Goal: Check status: Check status

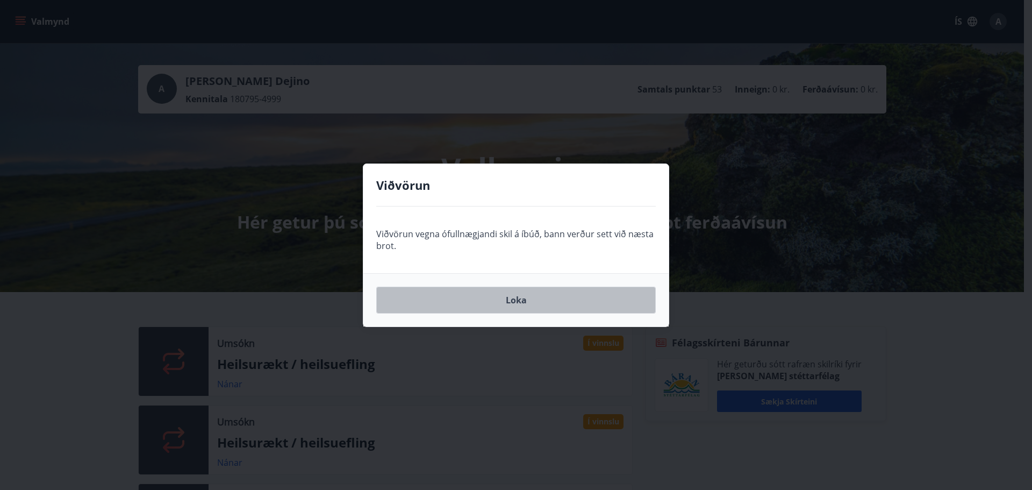
click at [508, 297] on button "Loka" at bounding box center [515, 299] width 279 height 27
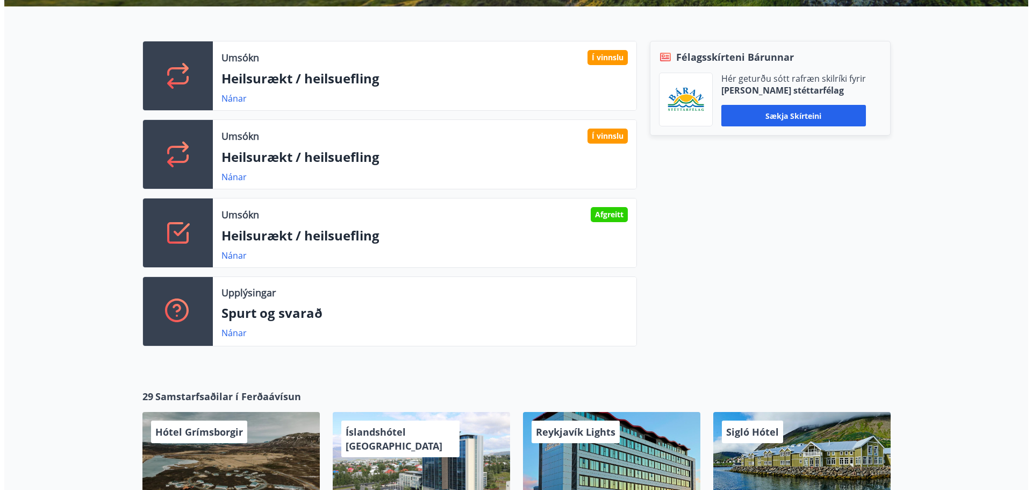
scroll to position [161, 0]
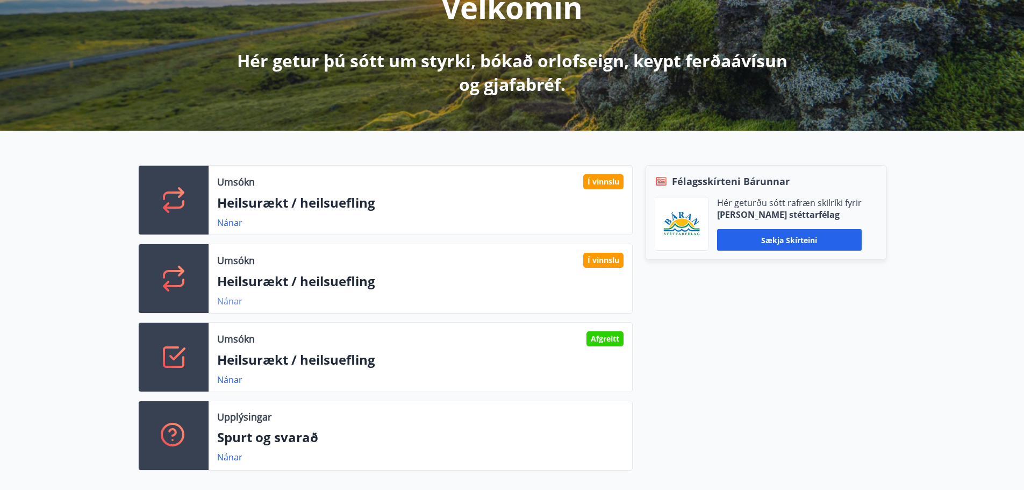
click at [232, 301] on link "Nánar" at bounding box center [229, 301] width 25 height 12
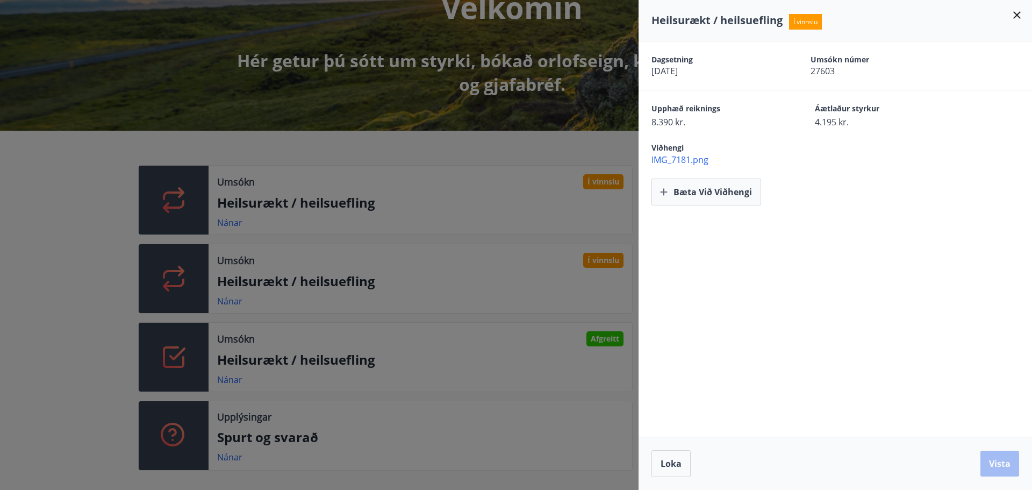
click at [823, 70] on span "27603" at bounding box center [870, 71] width 121 height 12
click at [823, 124] on span "4.195 kr." at bounding box center [878, 122] width 126 height 12
drag, startPoint x: 696, startPoint y: 138, endPoint x: 688, endPoint y: 140, distance: 8.0
click at [690, 140] on div "Viðhengi IMG_7181.png" at bounding box center [834, 147] width 393 height 38
click at [664, 156] on span "IMG_7181.png" at bounding box center [841, 160] width 380 height 12
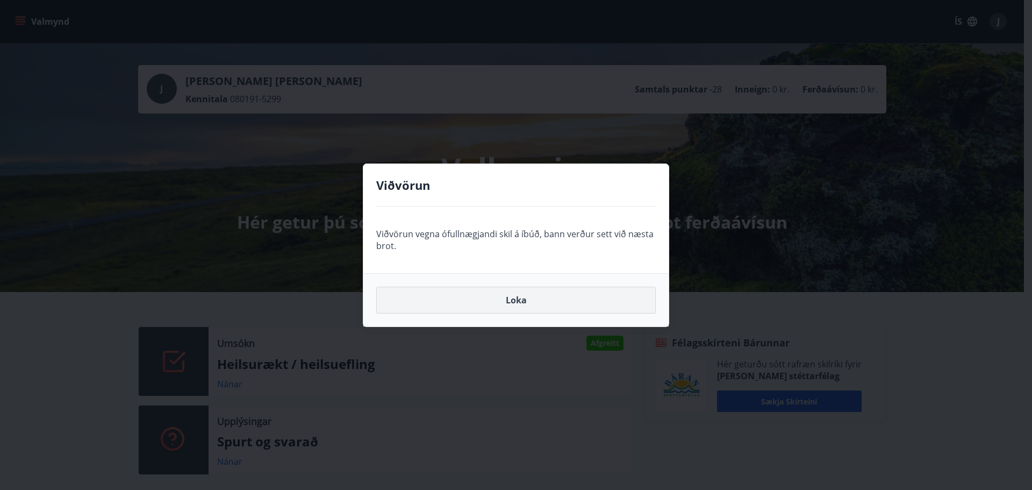
click at [523, 300] on button "Loka" at bounding box center [515, 299] width 279 height 27
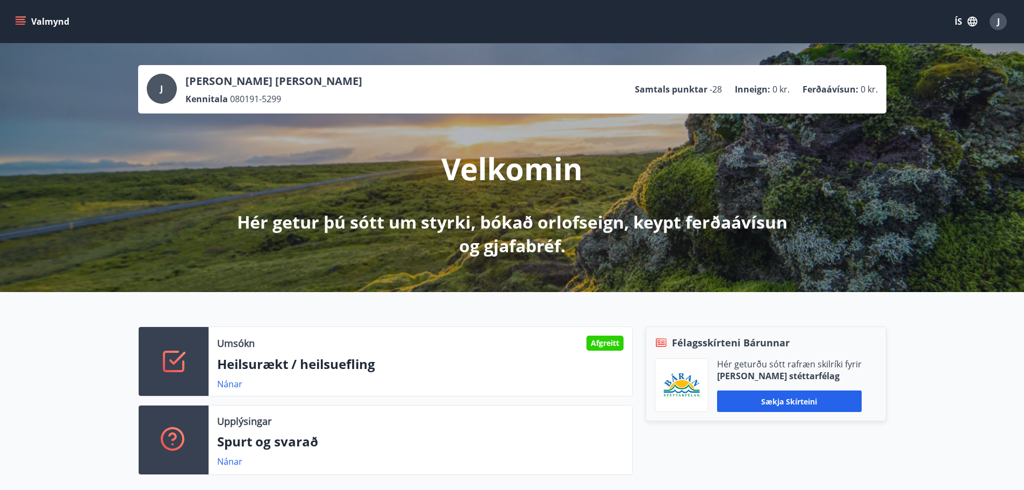
click at [17, 16] on button "Valmynd" at bounding box center [43, 21] width 61 height 19
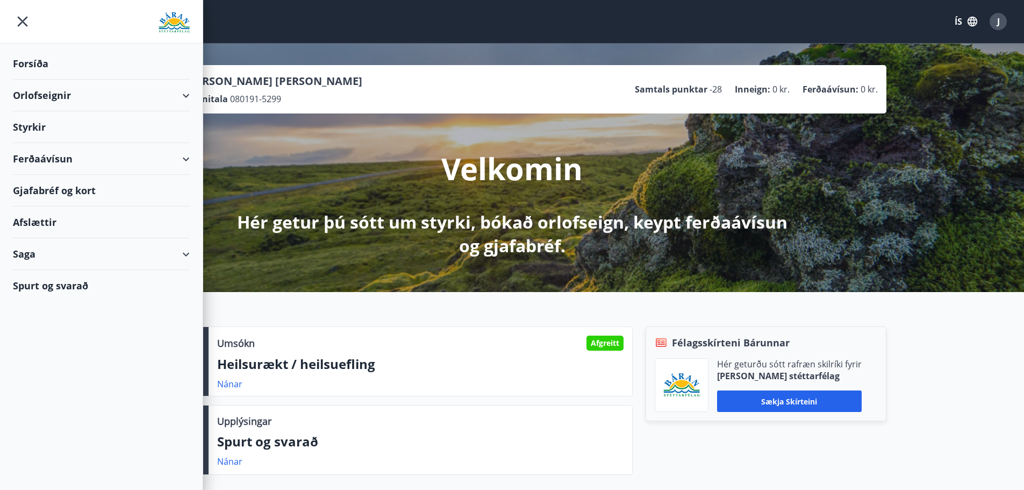
click at [188, 94] on div "Orlofseignir" at bounding box center [101, 96] width 177 height 32
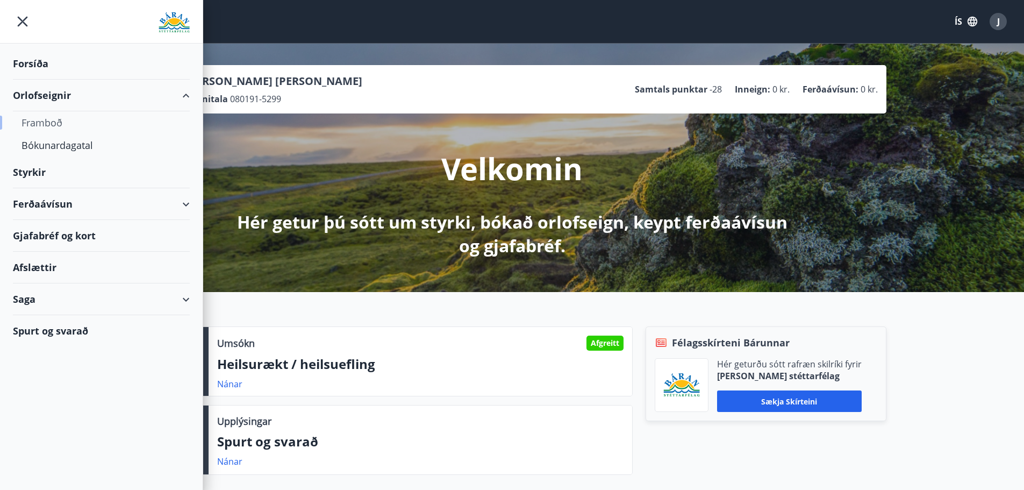
click at [40, 123] on div "Framboð" at bounding box center [101, 122] width 160 height 23
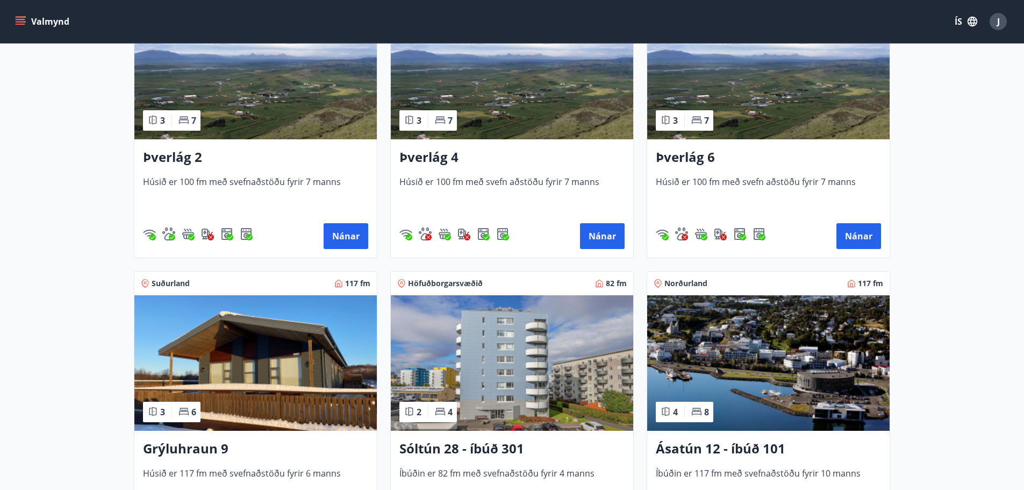
scroll to position [269, 0]
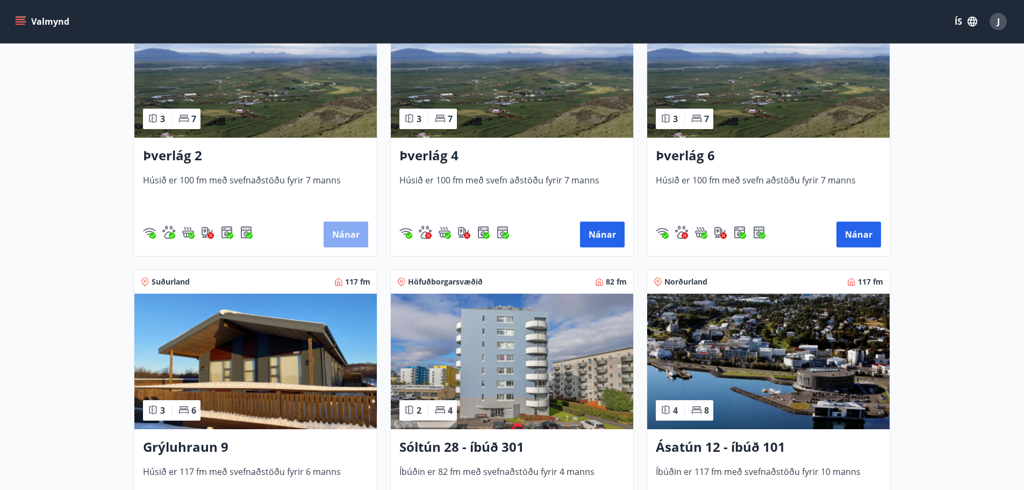
click at [341, 233] on button "Nánar" at bounding box center [345, 234] width 45 height 26
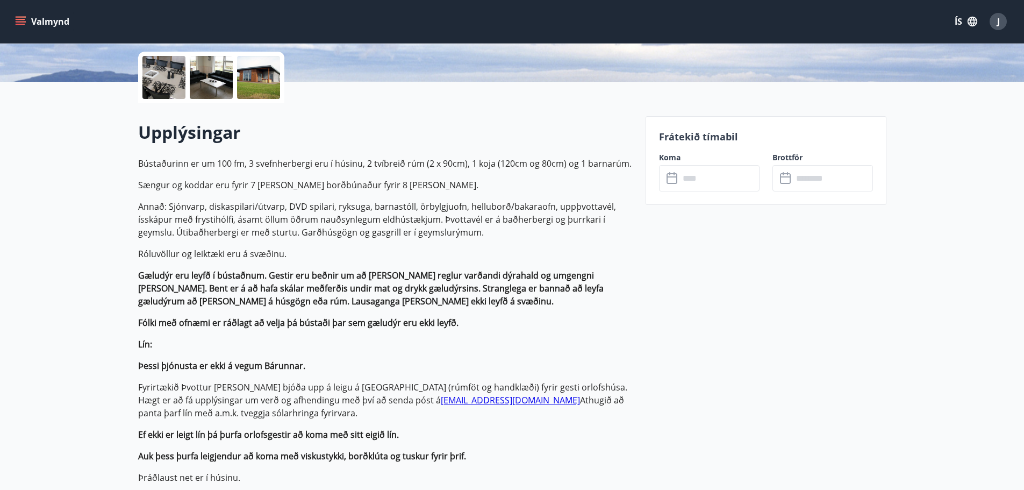
scroll to position [322, 0]
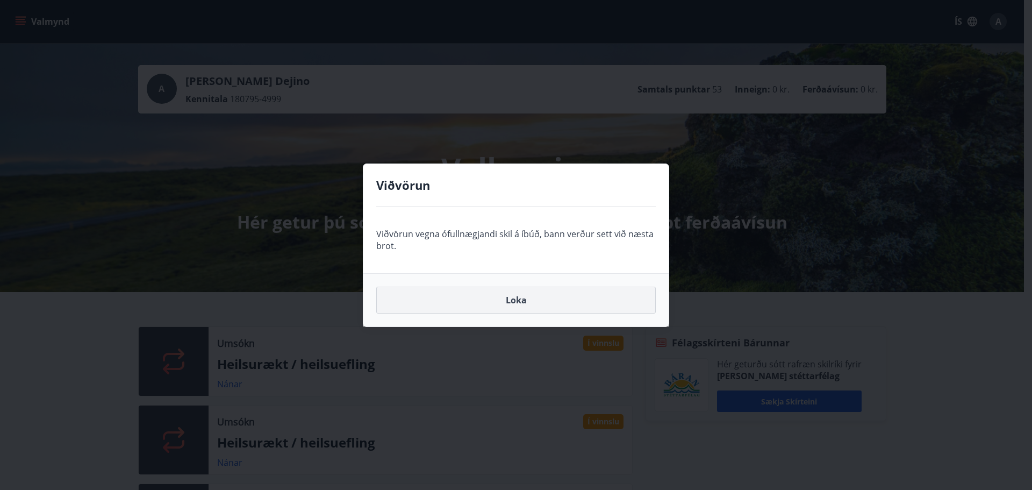
click at [490, 305] on button "Loka" at bounding box center [515, 299] width 279 height 27
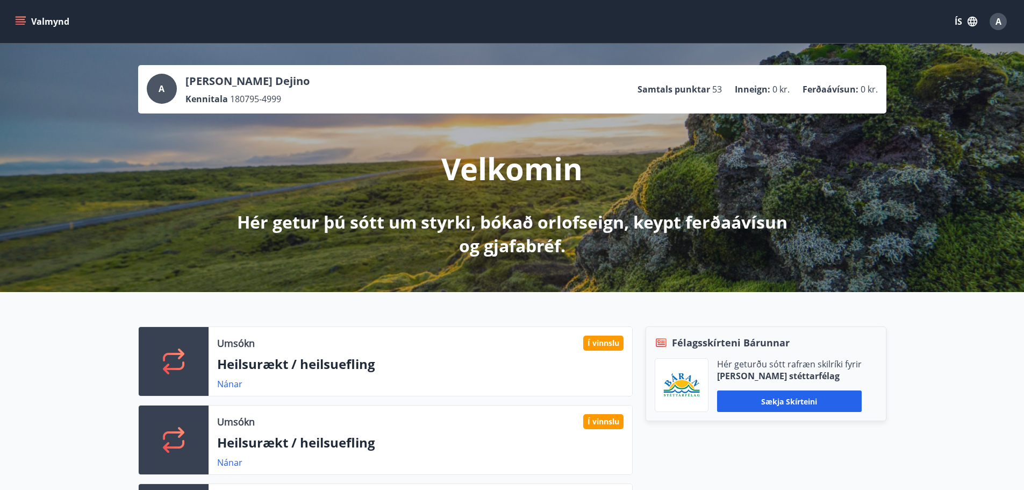
click at [25, 20] on icon "menu" at bounding box center [20, 21] width 11 height 11
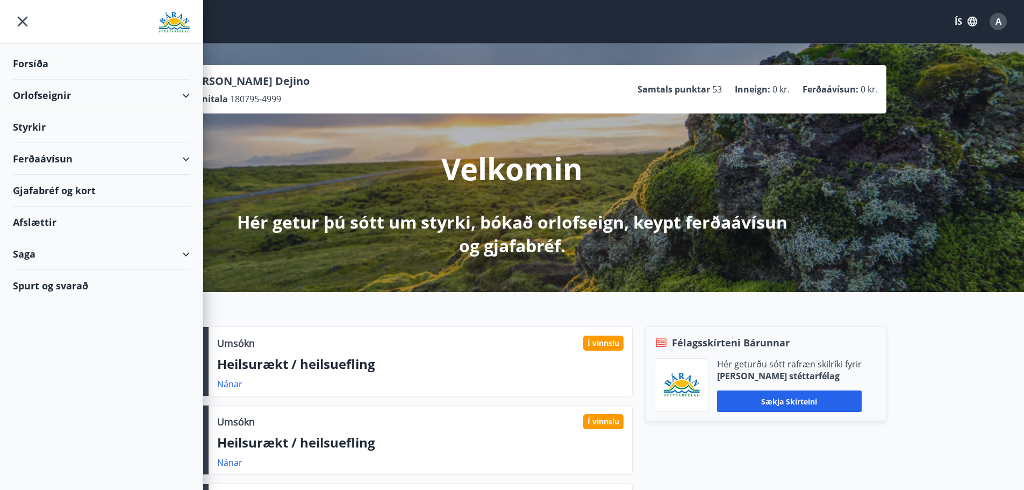
click at [60, 100] on div "Orlofseignir" at bounding box center [101, 96] width 177 height 32
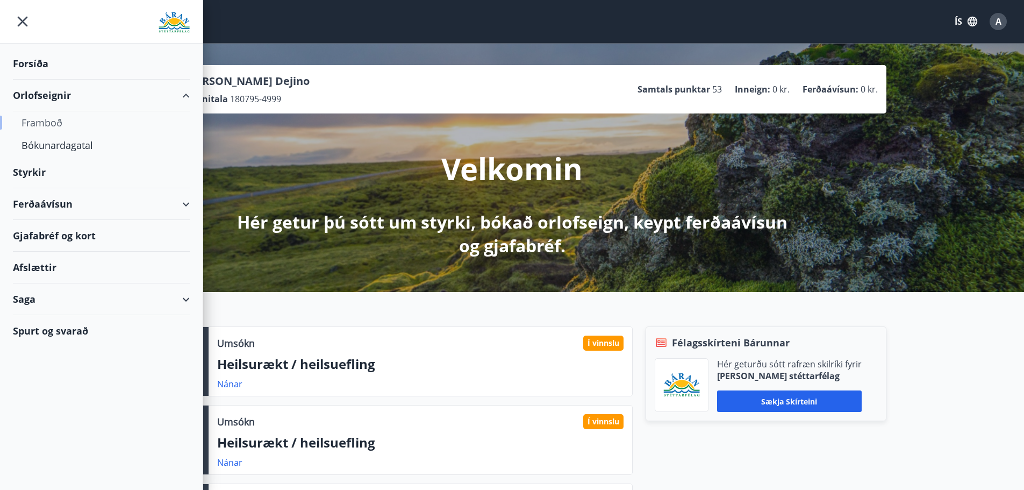
click at [52, 121] on div "Framboð" at bounding box center [101, 122] width 160 height 23
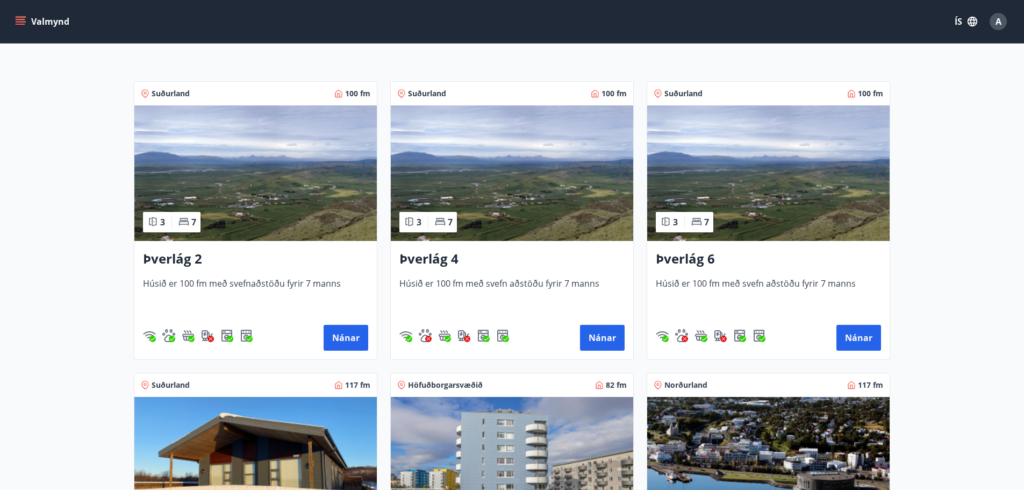
scroll to position [215, 0]
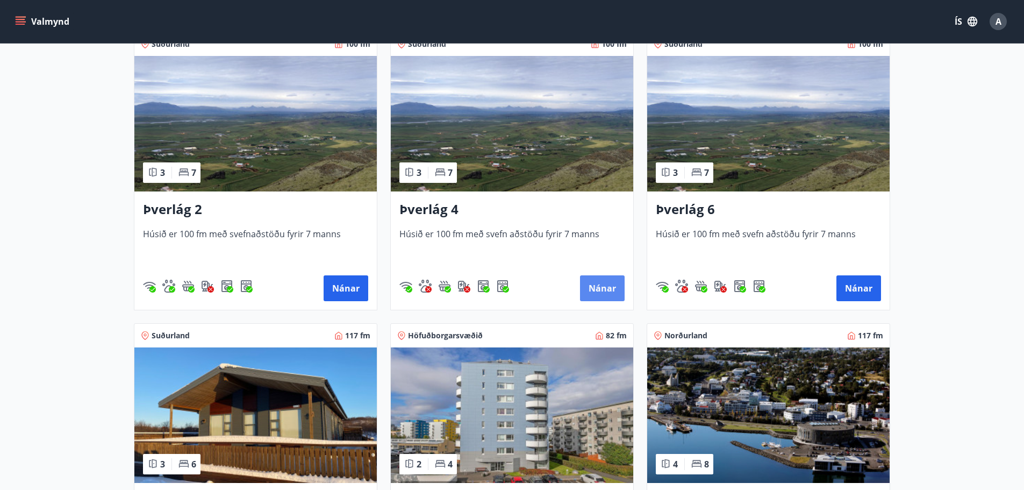
click at [595, 292] on button "Nánar" at bounding box center [602, 288] width 45 height 26
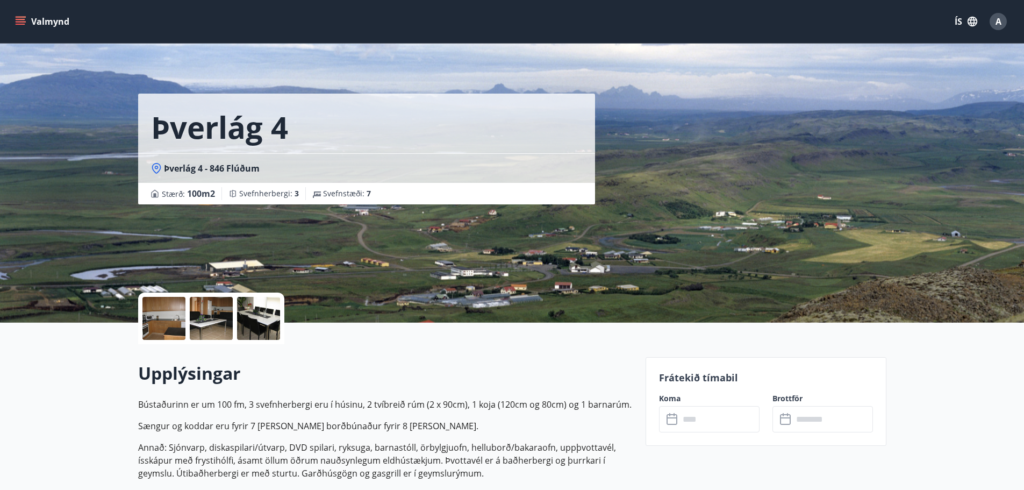
scroll to position [2, 0]
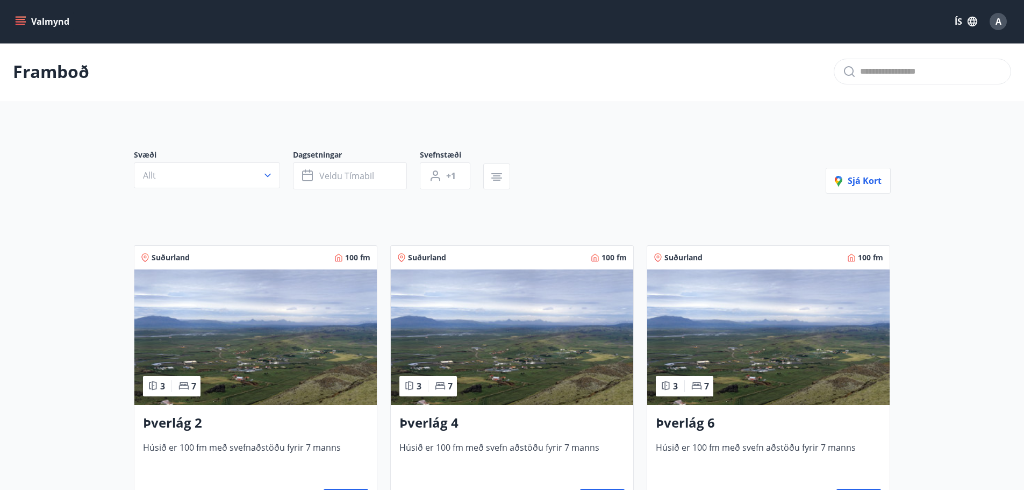
click at [16, 21] on icon "menu" at bounding box center [22, 21] width 12 height 1
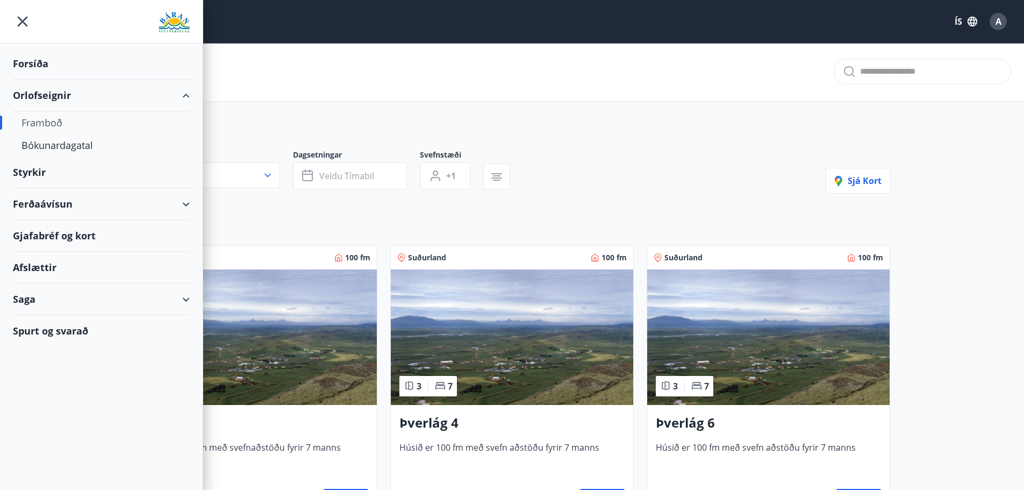
click at [189, 94] on div "Orlofseignir" at bounding box center [101, 96] width 177 height 32
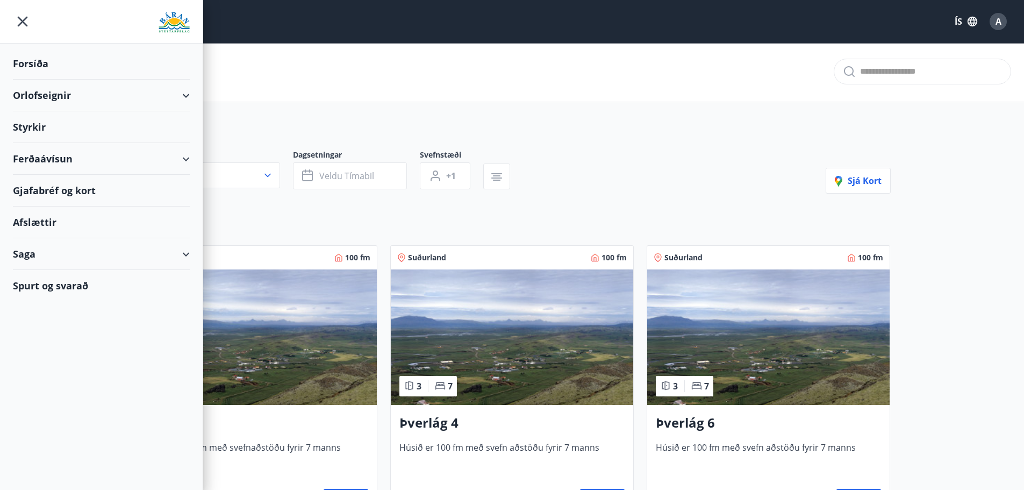
drag, startPoint x: 14, startPoint y: 17, endPoint x: 22, endPoint y: 15, distance: 8.5
click at [19, 15] on icon "menu" at bounding box center [22, 21] width 19 height 19
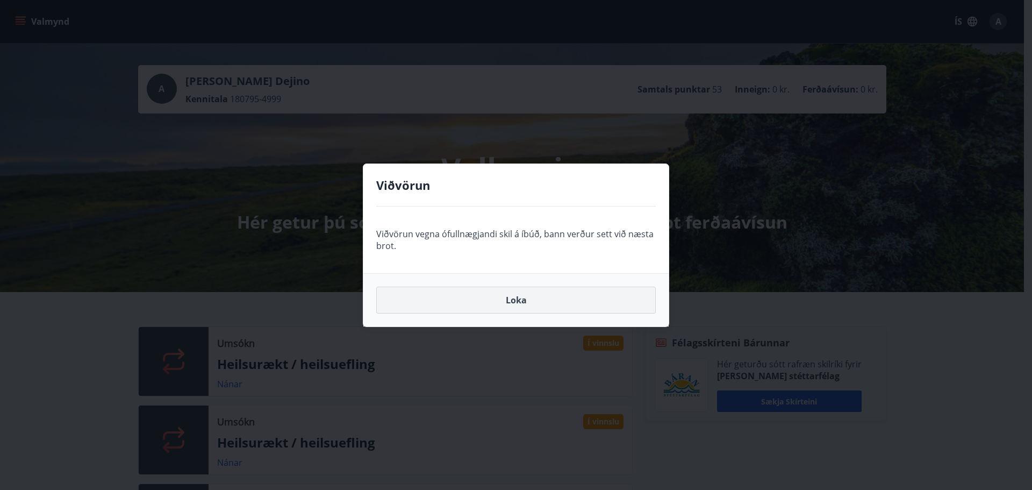
click at [515, 296] on button "Loka" at bounding box center [515, 299] width 279 height 27
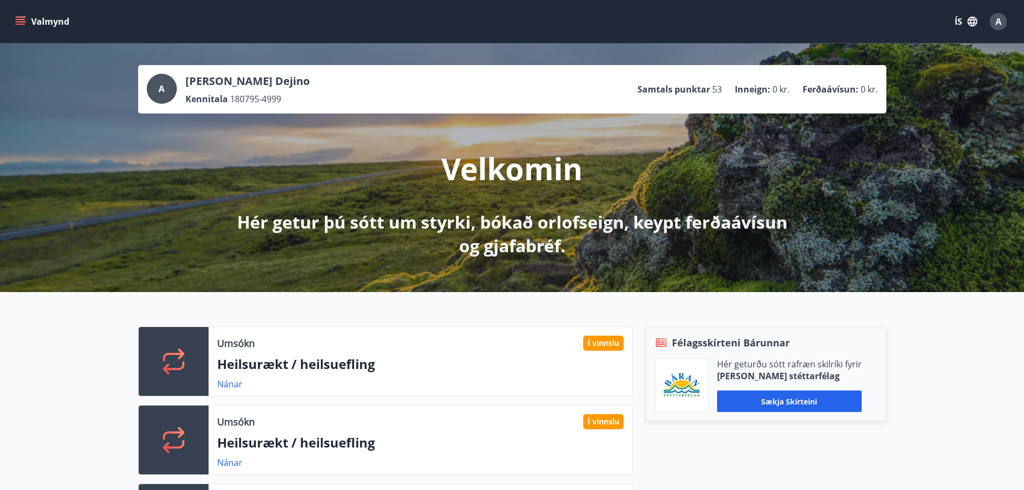
click at [18, 20] on icon "menu" at bounding box center [21, 19] width 10 height 1
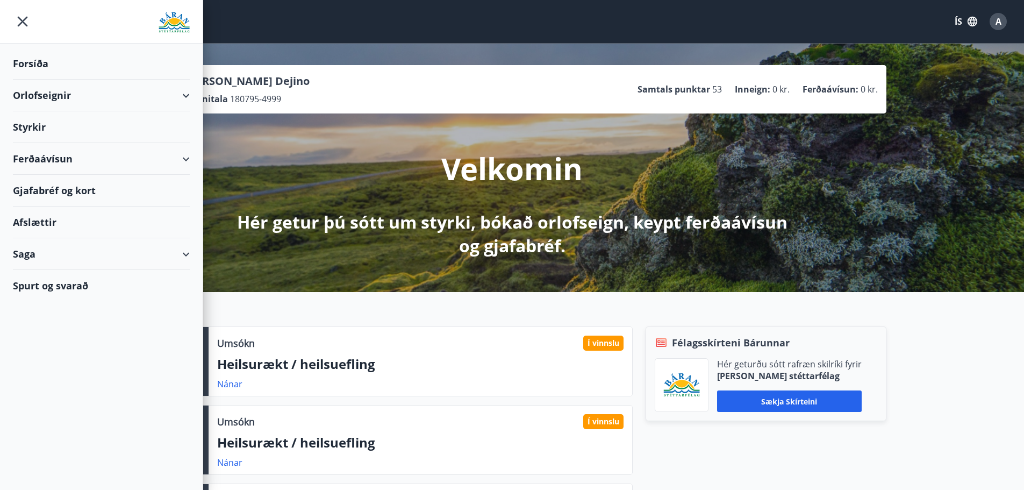
click at [15, 258] on div "Saga" at bounding box center [101, 254] width 177 height 32
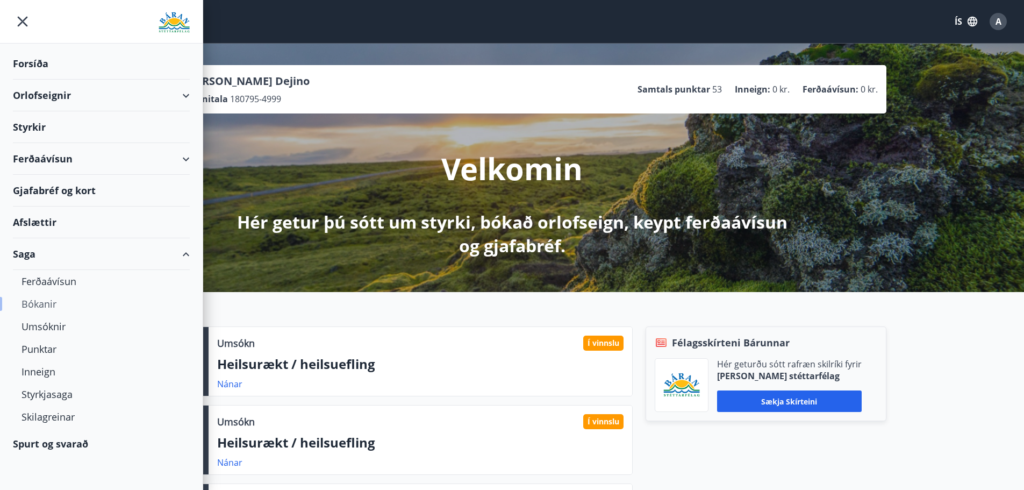
click at [51, 304] on div "Bókanir" at bounding box center [101, 303] width 160 height 23
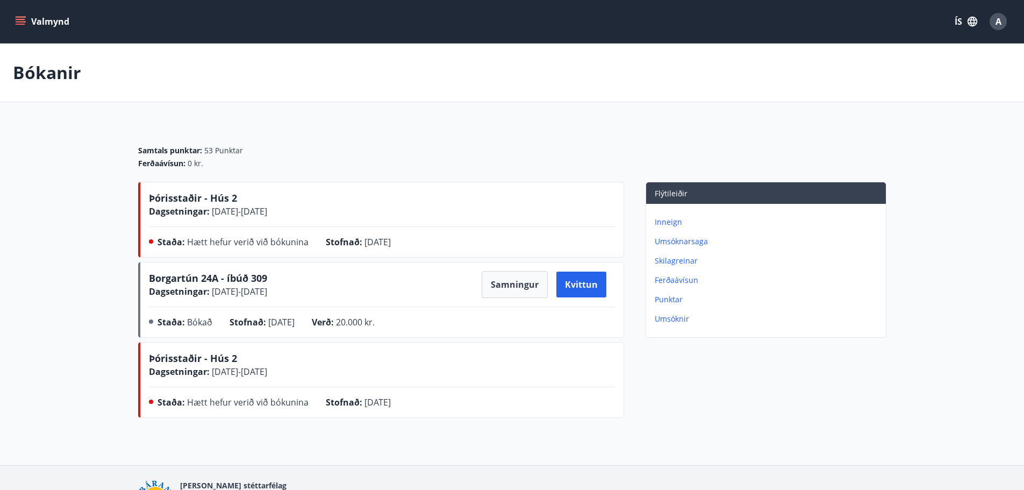
click at [21, 19] on icon "menu" at bounding box center [21, 19] width 10 height 1
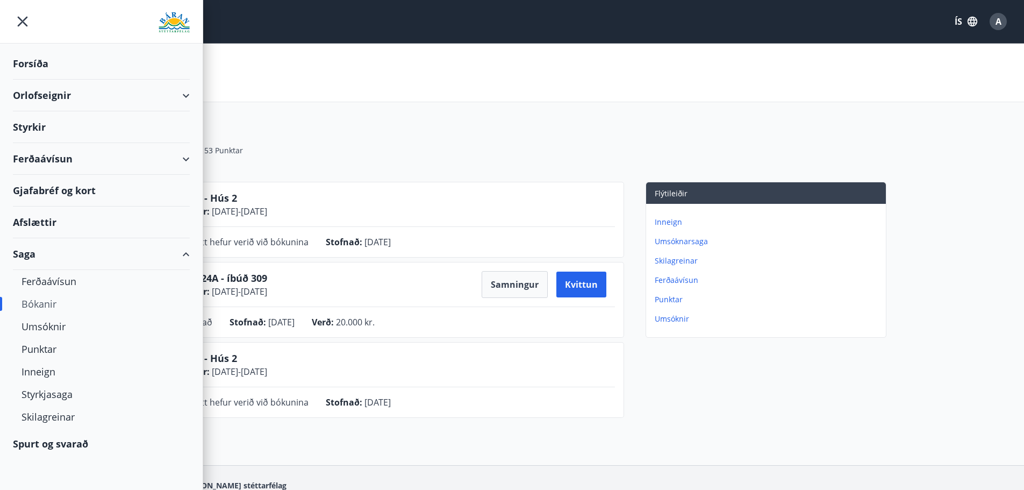
click at [350, 124] on div "Samtals punktar : 53 Punktar Ferðaávísun : 0 kr." at bounding box center [512, 153] width 748 height 58
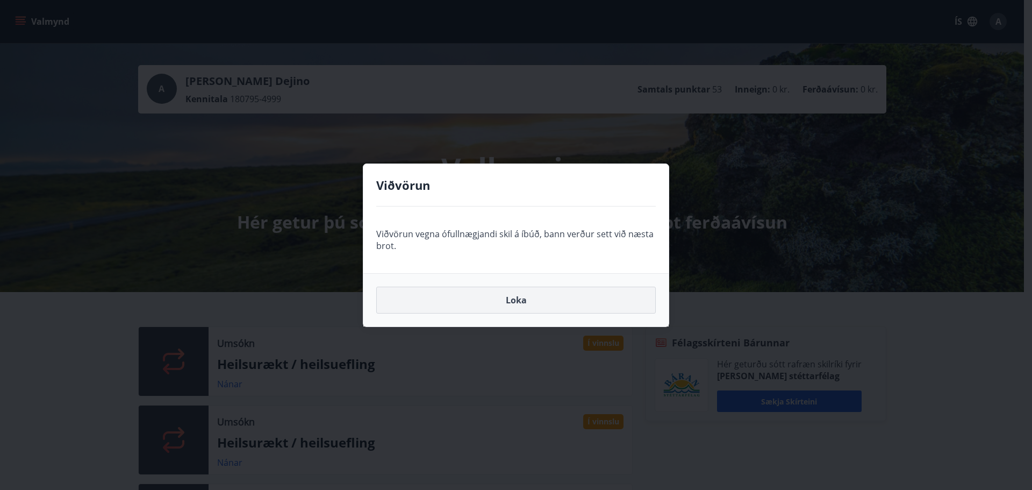
click at [533, 304] on button "Loka" at bounding box center [515, 299] width 279 height 27
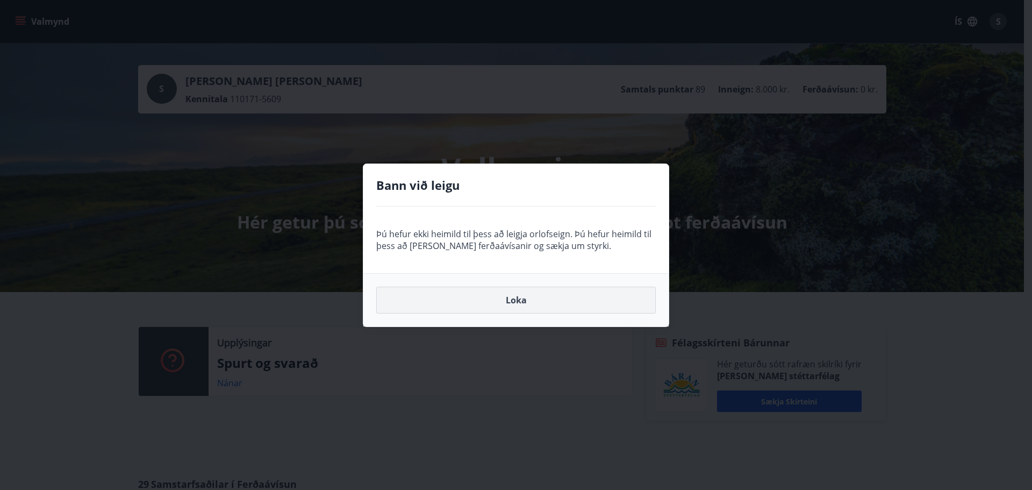
click at [536, 292] on button "Loka" at bounding box center [515, 299] width 279 height 27
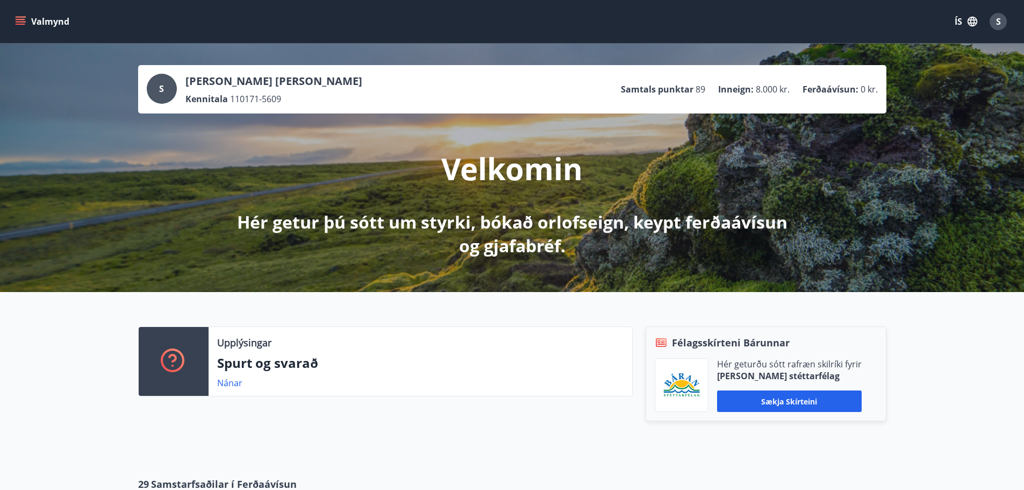
click at [155, 233] on div "S Sigurður Þór Emilsson Kennitala 110171-5609 Samtals punktar 89 Inneign : 8.00…" at bounding box center [512, 168] width 1024 height 248
click at [19, 15] on button "Valmynd" at bounding box center [43, 21] width 61 height 19
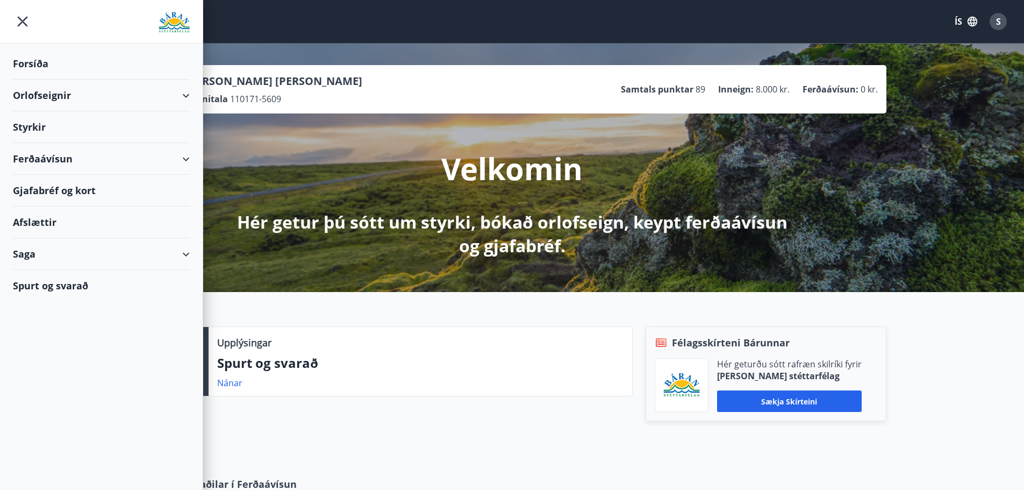
click at [22, 260] on div "Saga" at bounding box center [101, 254] width 177 height 32
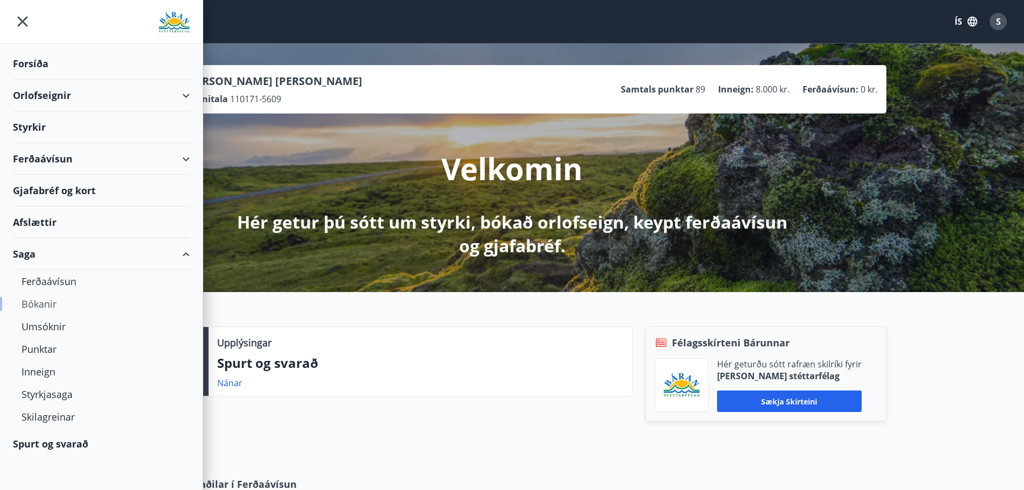
click at [44, 305] on div "Bókanir" at bounding box center [101, 303] width 160 height 23
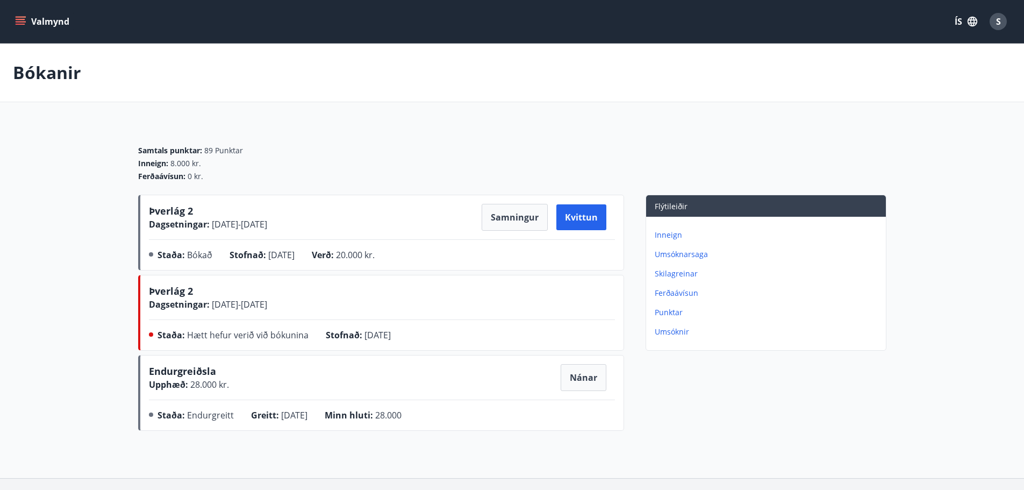
click at [512, 140] on div "Samtals punktar : 89 Punktar Inneign : 8.000 kr. Ferðaávísun : 0 kr." at bounding box center [512, 159] width 748 height 71
